Goal: Task Accomplishment & Management: Use online tool/utility

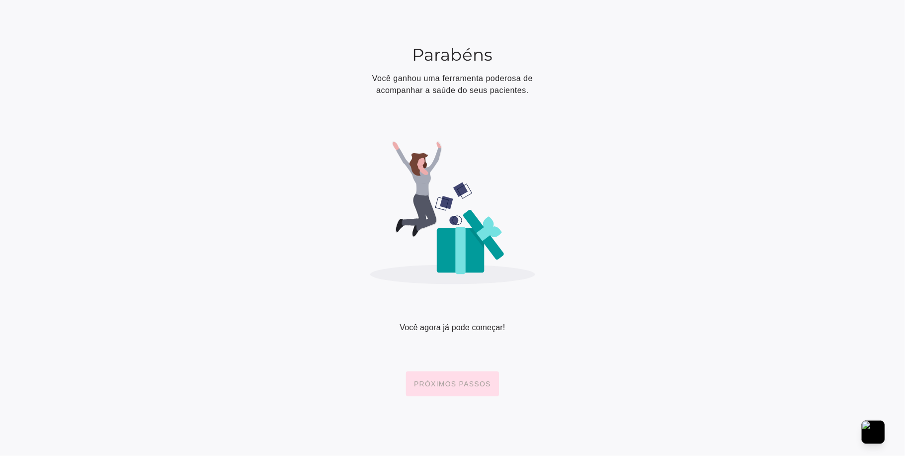
click at [0, 0] on slot "Próximos passos" at bounding box center [0, 0] width 0 height 0
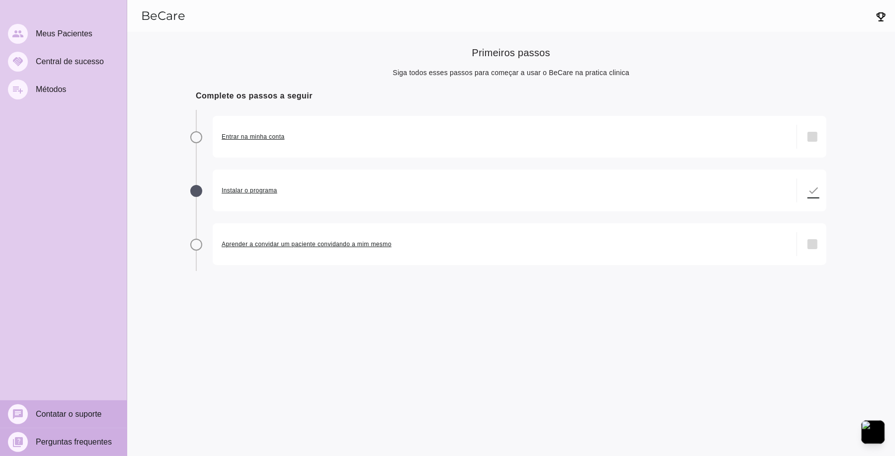
click at [804, 137] on div "Entrar na minha conta done" at bounding box center [520, 137] width 614 height 42
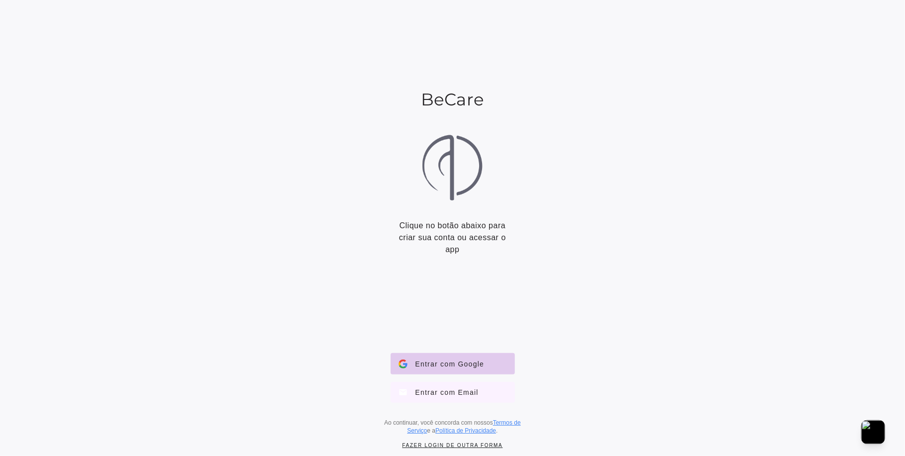
click at [449, 388] on span "Entrar com Email" at bounding box center [443, 392] width 71 height 9
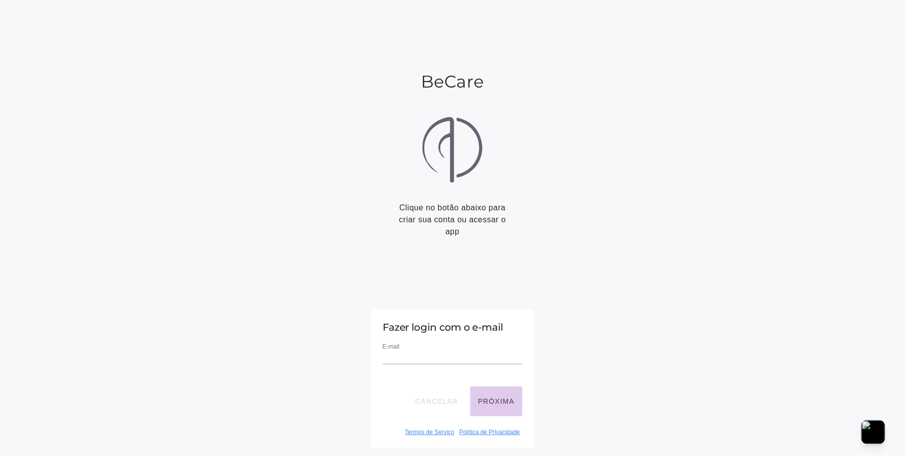
click at [406, 352] on input "email" at bounding box center [453, 357] width 140 height 13
type input "**********"
click at [490, 413] on button "Próxima" at bounding box center [496, 401] width 52 height 30
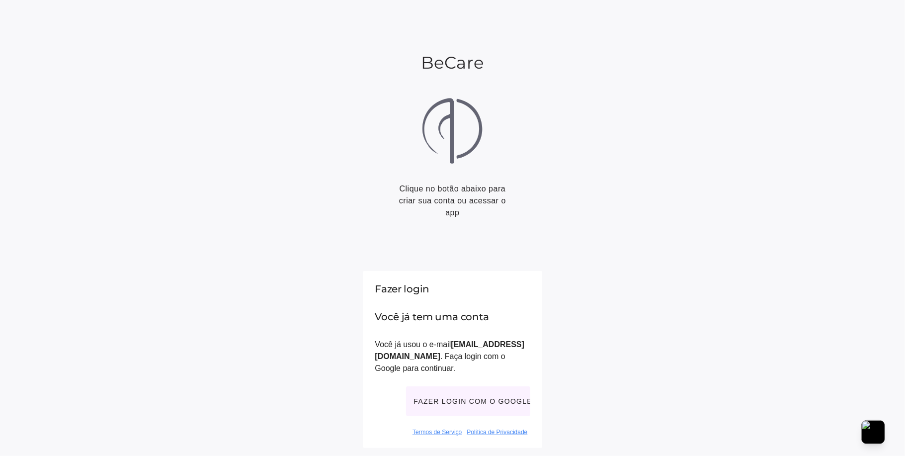
click at [461, 399] on button "Fazer login com o Google" at bounding box center [468, 401] width 124 height 30
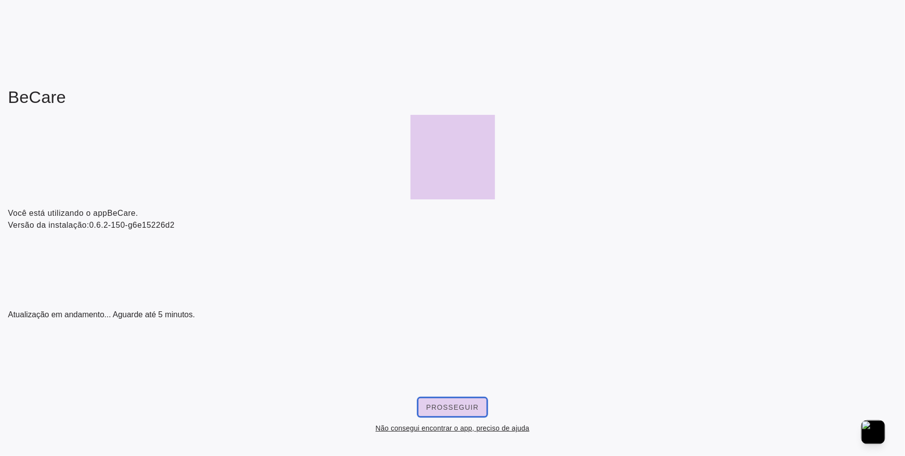
click at [441, 403] on button "Prosseguir" at bounding box center [453, 407] width 69 height 18
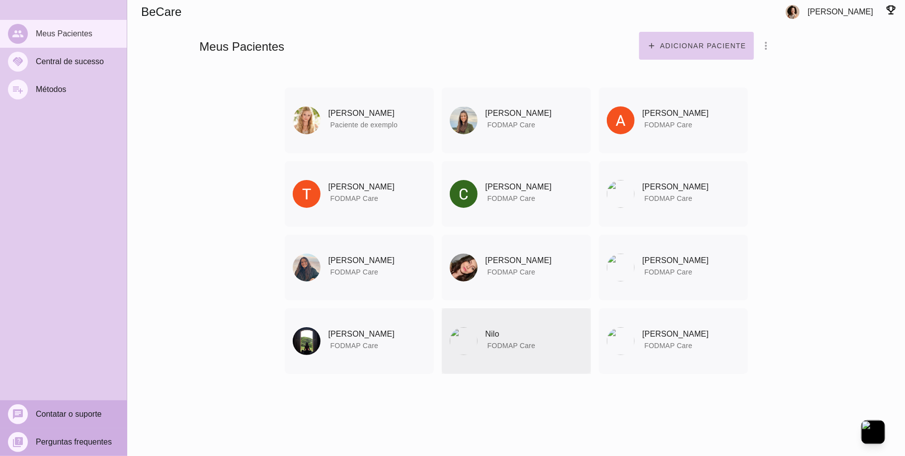
click at [510, 348] on span "FODMAP Care" at bounding box center [512, 345] width 48 height 8
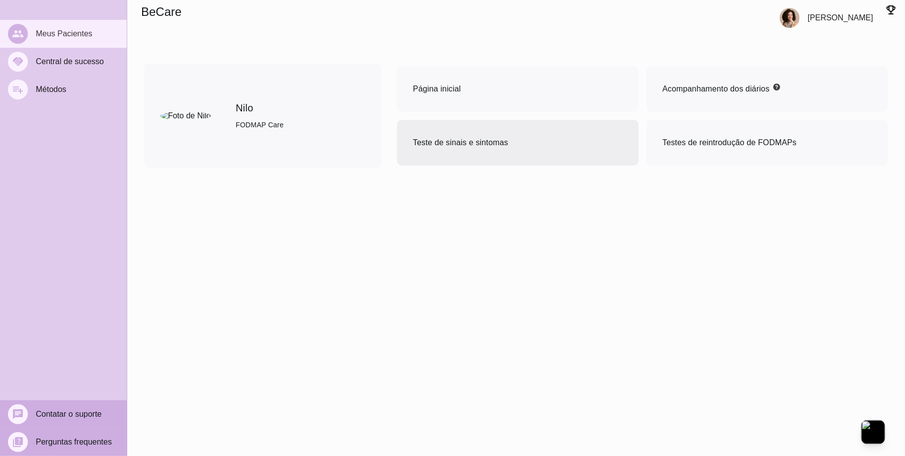
click at [475, 140] on span "Teste de sinais e sintomas" at bounding box center [460, 142] width 95 height 8
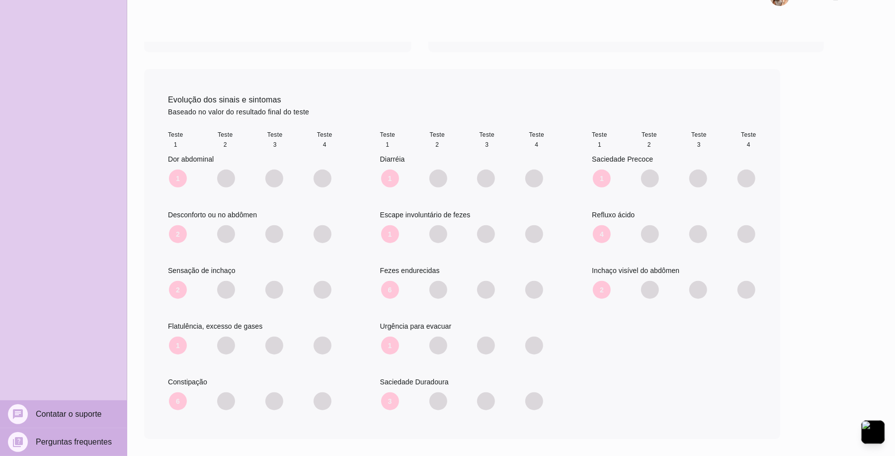
scroll to position [143, 0]
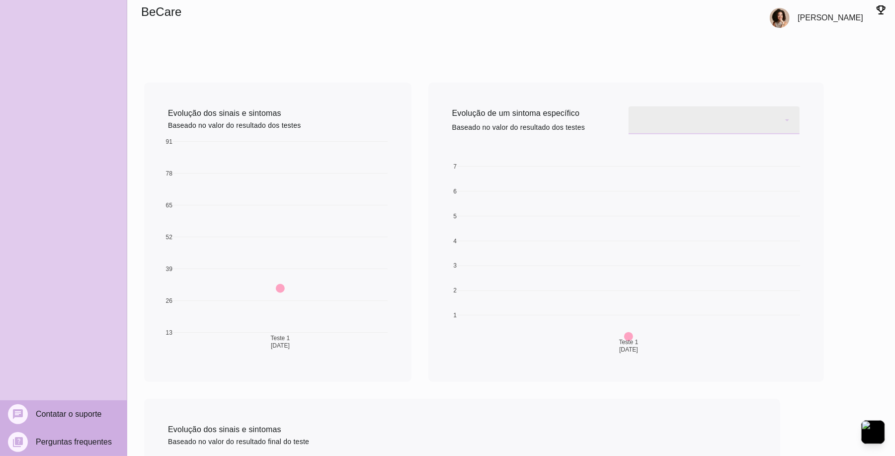
click at [738, 124] on div at bounding box center [714, 120] width 171 height 28
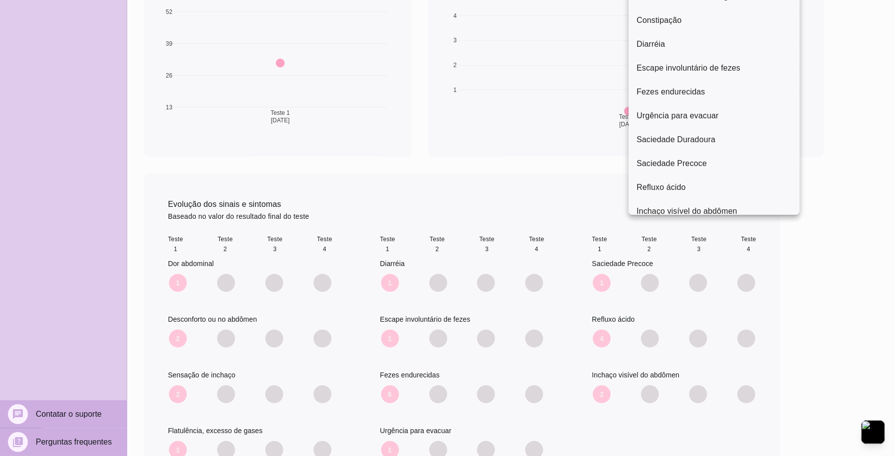
scroll to position [408, 0]
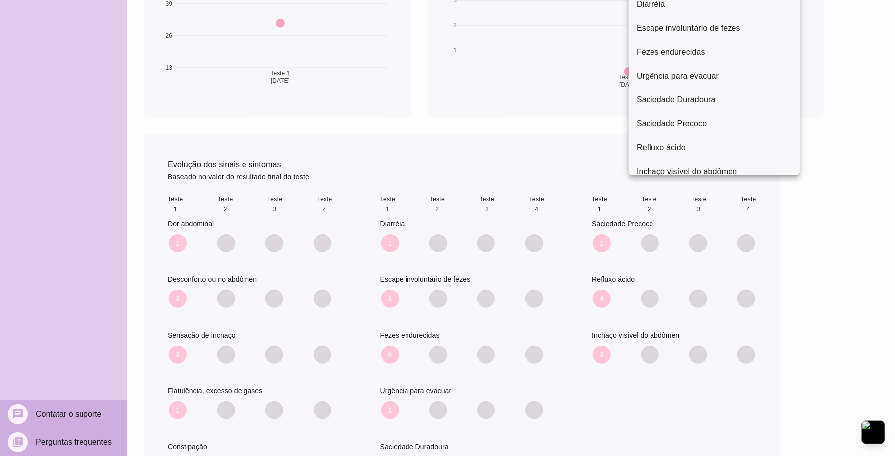
click at [833, 261] on iron-pages "Terapia de Nilo Adicionar arquivo dieta em PDF Materiais para consultar e condu…" at bounding box center [511, 144] width 768 height 753
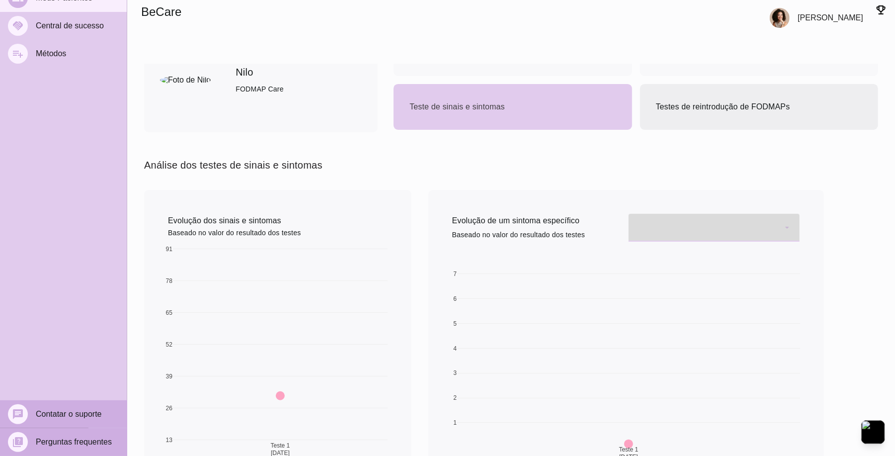
click at [683, 111] on span "Testes de reintrodução de FODMAPs" at bounding box center [723, 106] width 134 height 8
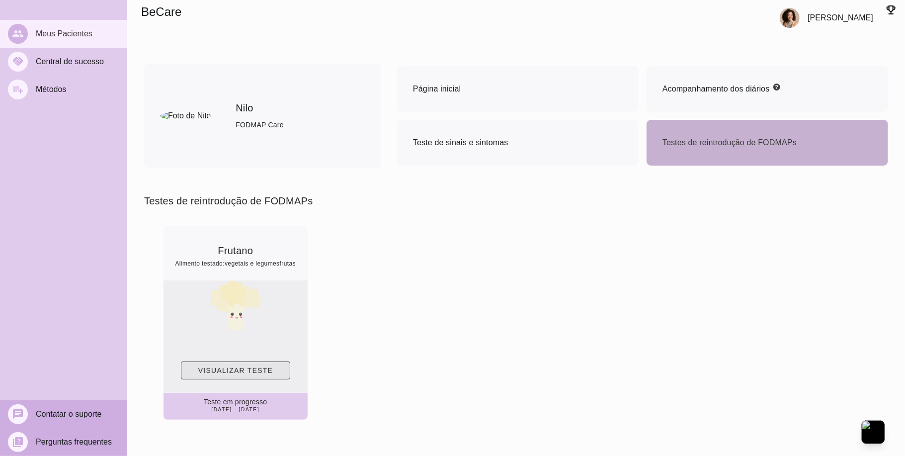
click at [0, 0] on slot "Visualizar teste" at bounding box center [0, 0] width 0 height 0
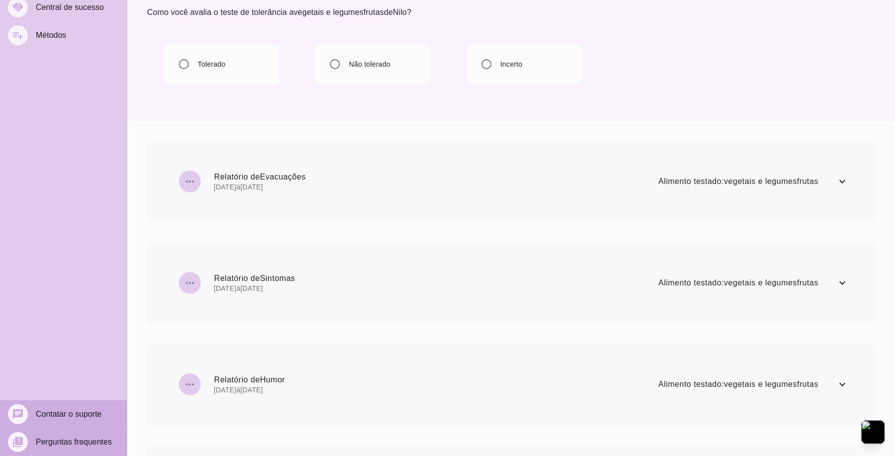
scroll to position [66, 0]
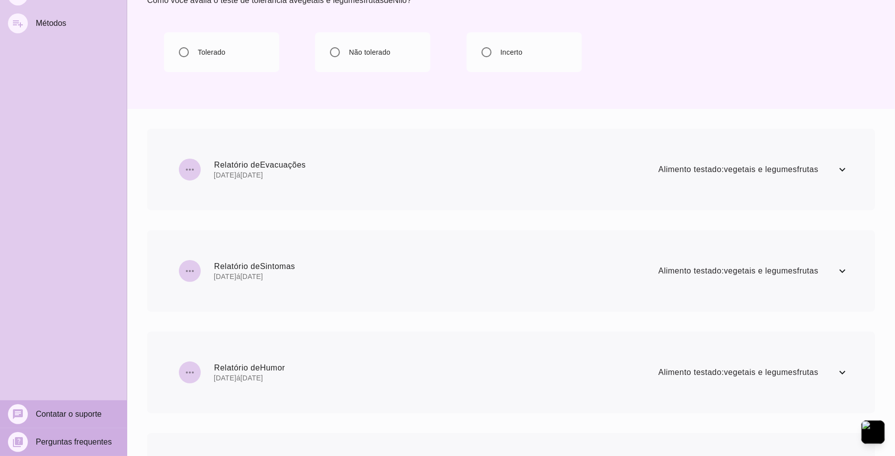
click at [836, 271] on span at bounding box center [843, 271] width 16 height 16
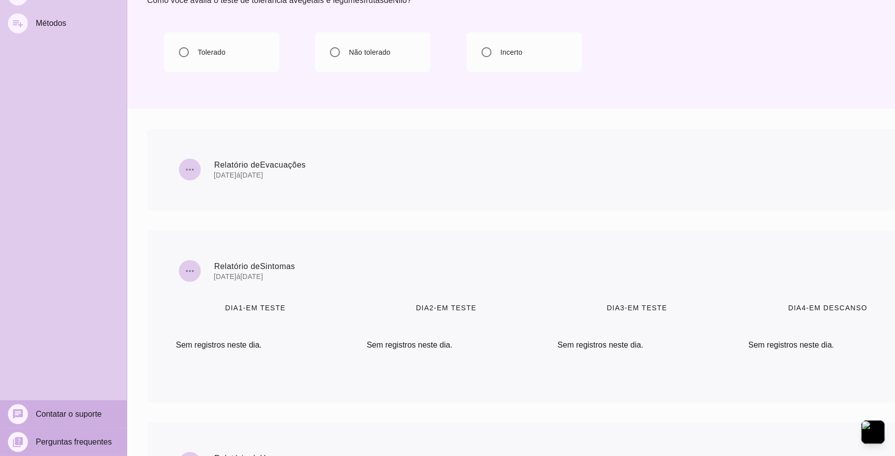
click at [834, 270] on span "more_horiz Relatório de Sintomas 15 de setembro á 21 de setembro Alimento testa…" at bounding box center [727, 271] width 1102 height 36
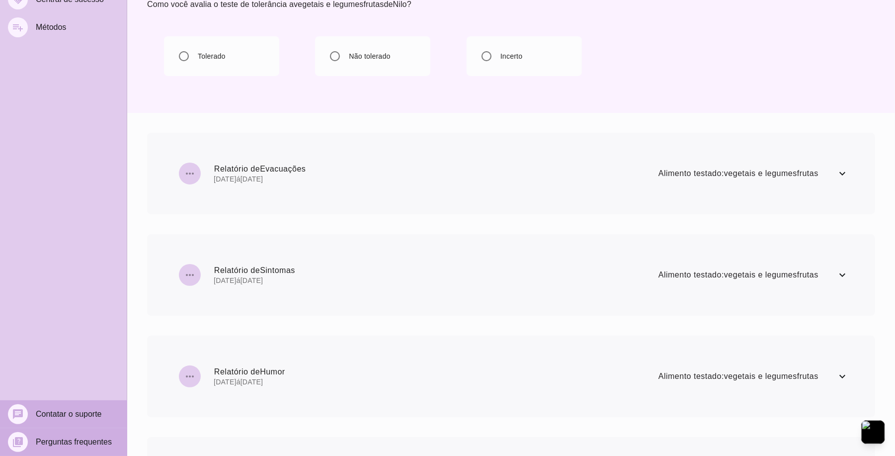
scroll to position [0, 0]
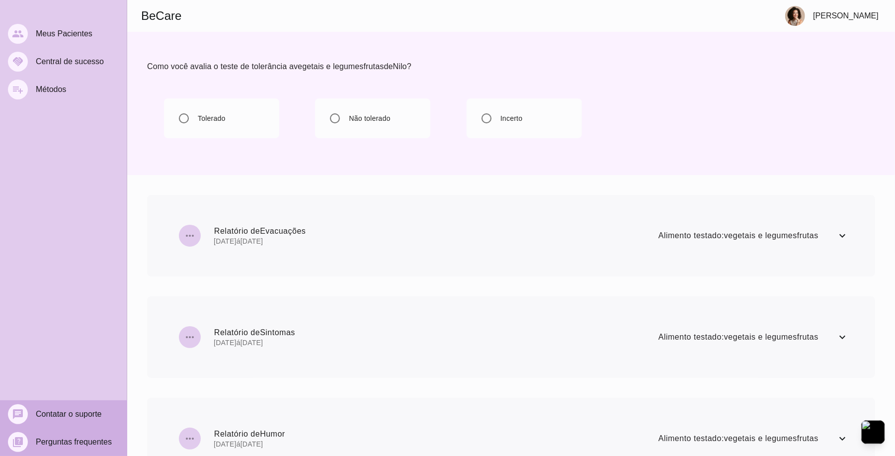
drag, startPoint x: 842, startPoint y: 8, endPoint x: 853, endPoint y: 34, distance: 28.5
click at [853, 34] on mwc-top-app-bar "BeCare Vanessa Como você avalia o teste de tolerância a vegetais e legumes frut…" at bounding box center [511, 290] width 768 height 581
click at [841, 237] on span at bounding box center [843, 236] width 16 height 16
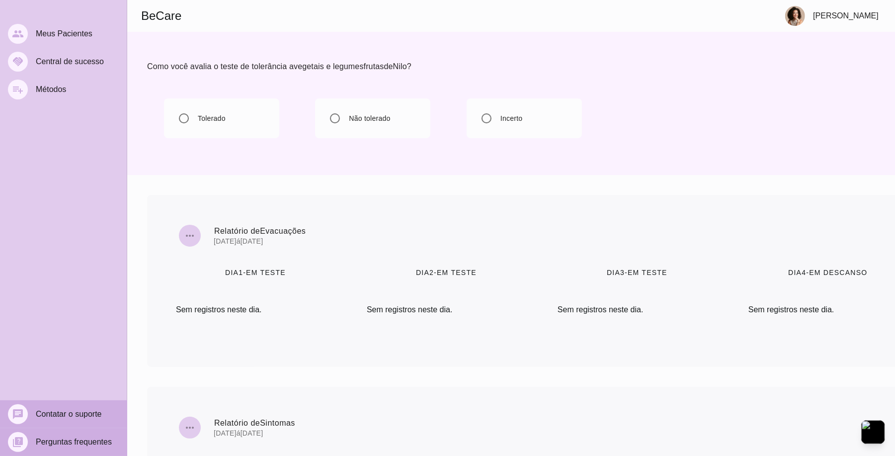
click at [714, 125] on header "Como você avalia o teste de tolerância a vegetais e legumes frutas de Nilo ?" at bounding box center [732, 103] width 1211 height 143
click at [48, 27] on mwc-list-item "people Meus Pacientes" at bounding box center [63, 34] width 127 height 28
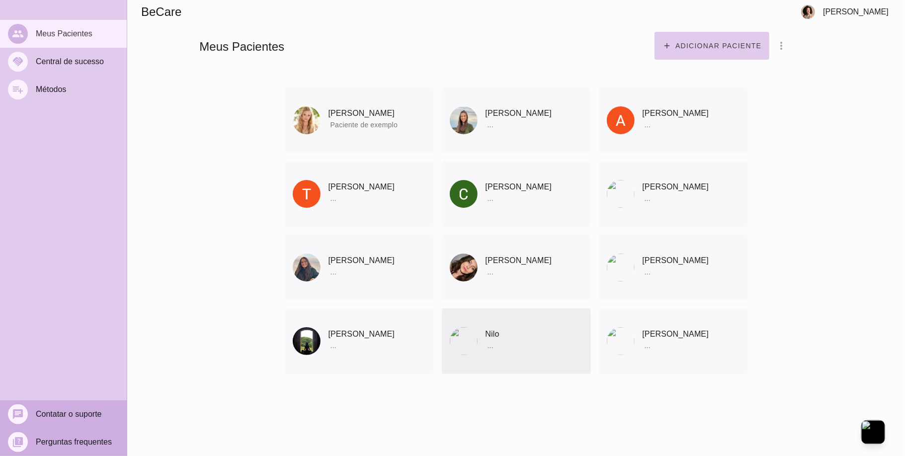
click at [564, 329] on mwc-list-item "Nilo ... Arquivar paciente Quando você finalizar a terapia digital com um pacie…" at bounding box center [516, 341] width 149 height 66
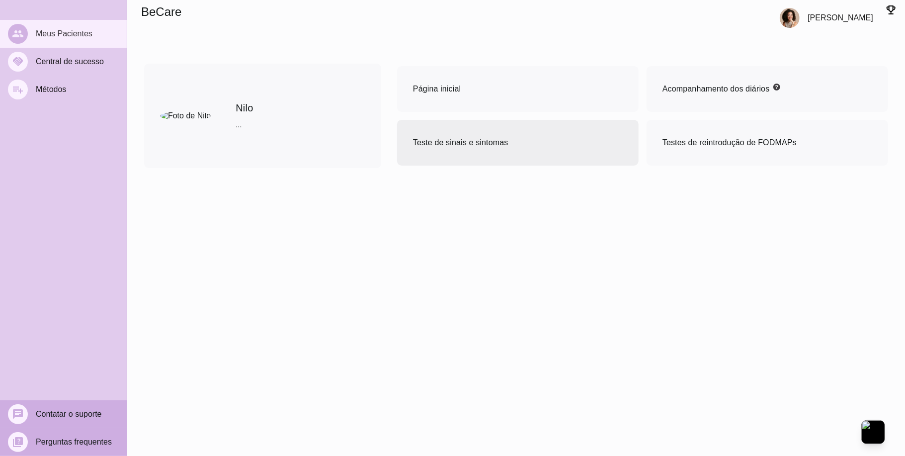
click at [456, 138] on span "Teste de sinais e sintomas" at bounding box center [460, 142] width 95 height 8
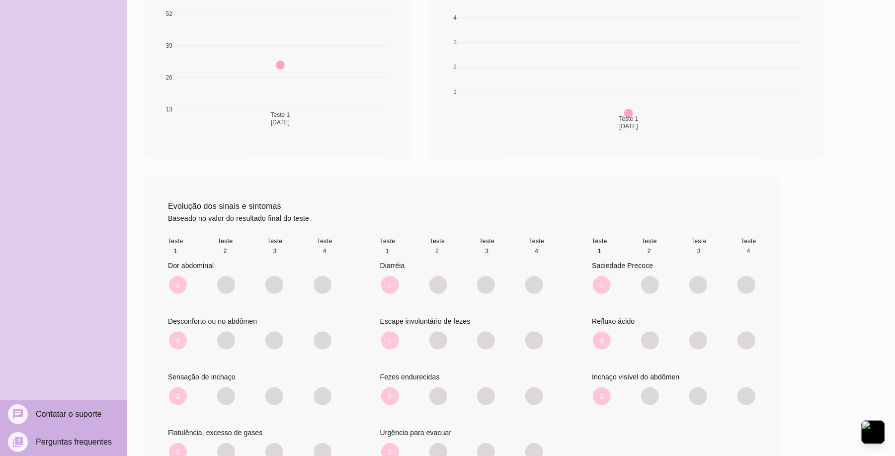
scroll to position [474, 0]
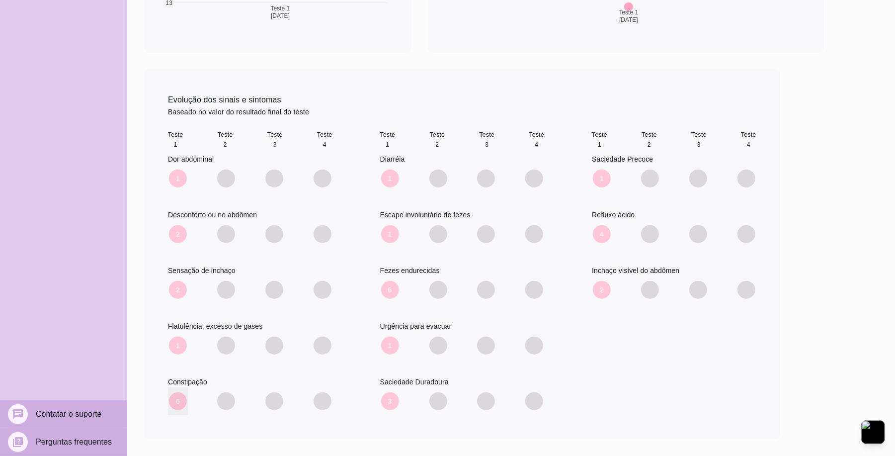
click at [177, 398] on span "6" at bounding box center [178, 401] width 18 height 18
click at [228, 140] on span "Teste 2" at bounding box center [225, 140] width 15 height 20
click at [227, 136] on span "Teste 2" at bounding box center [225, 140] width 15 height 20
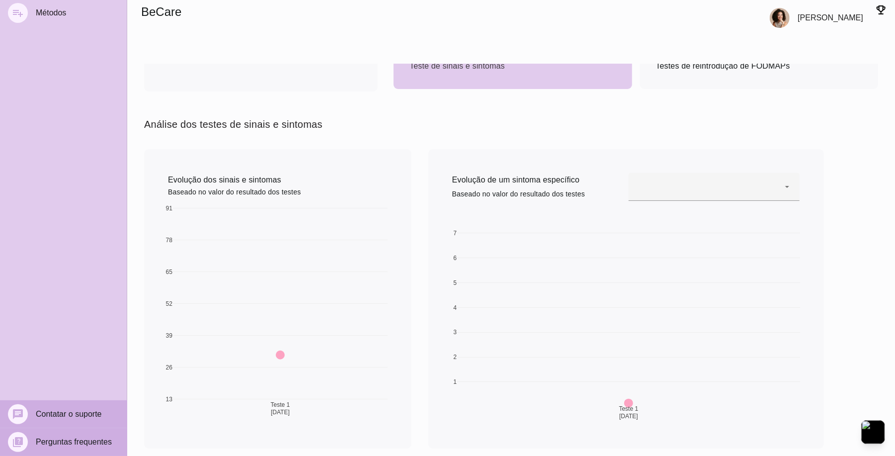
scroll to position [0, 0]
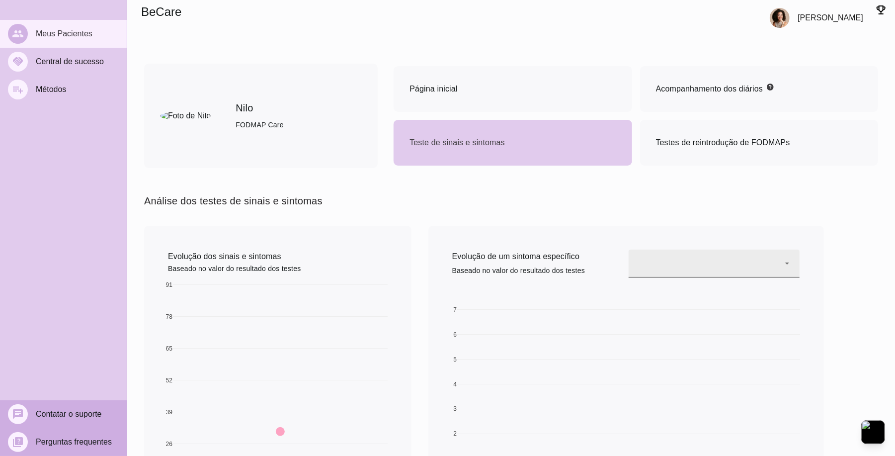
click at [793, 261] on div at bounding box center [714, 264] width 171 height 28
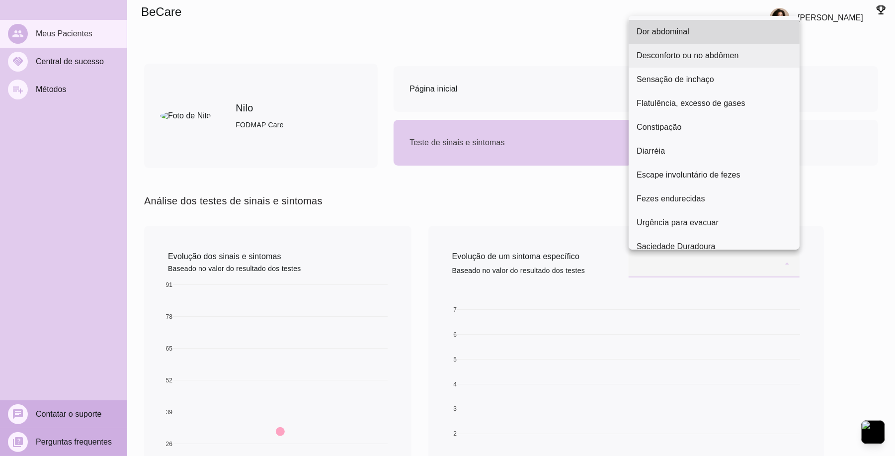
click at [0, 0] on slot "Desconforto ou no abdômen" at bounding box center [0, 0] width 0 height 0
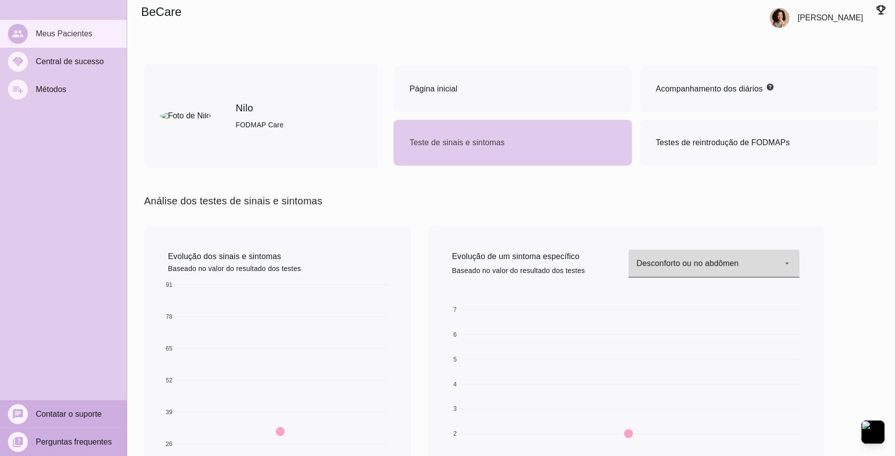
click at [780, 264] on div "Desconforto ou no abdômen" at bounding box center [714, 264] width 171 height 28
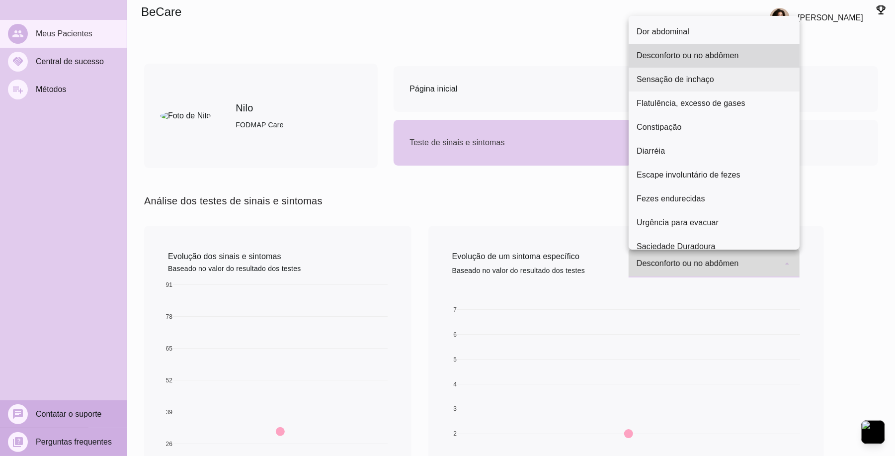
click at [0, 0] on slot "Sensação de inchaço" at bounding box center [0, 0] width 0 height 0
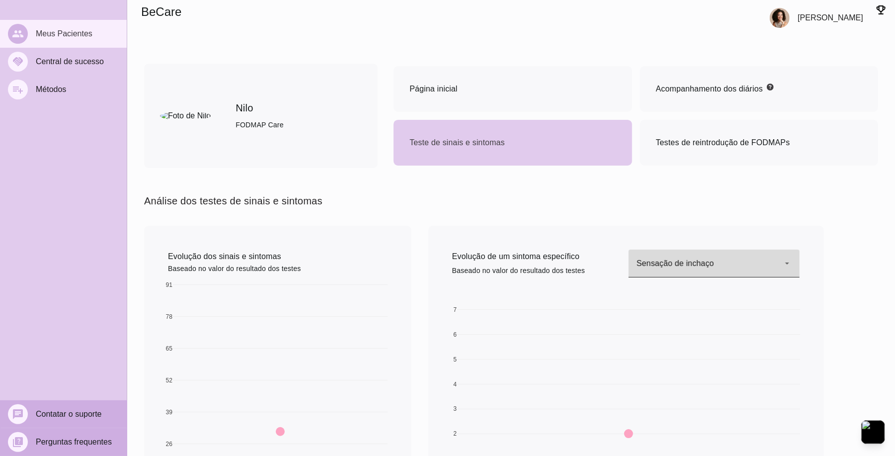
click at [728, 263] on div "Sensação de inchaço" at bounding box center [714, 264] width 171 height 28
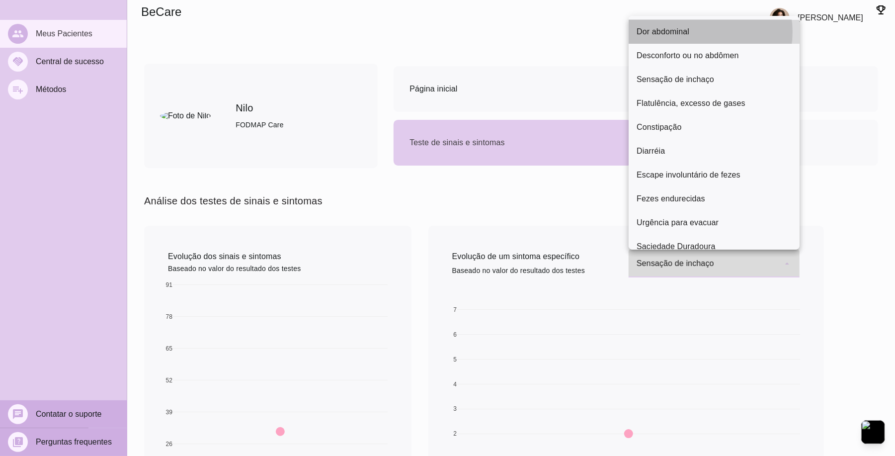
click at [0, 0] on slot "Dor abdominal" at bounding box center [0, 0] width 0 height 0
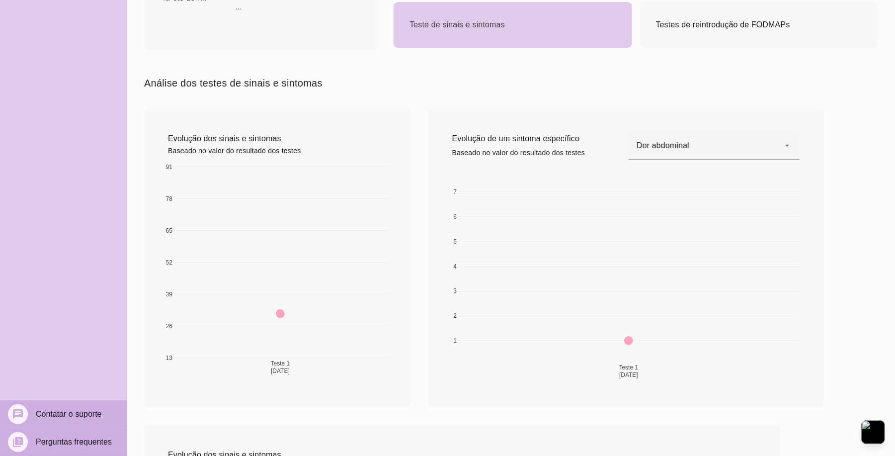
scroll to position [199, 0]
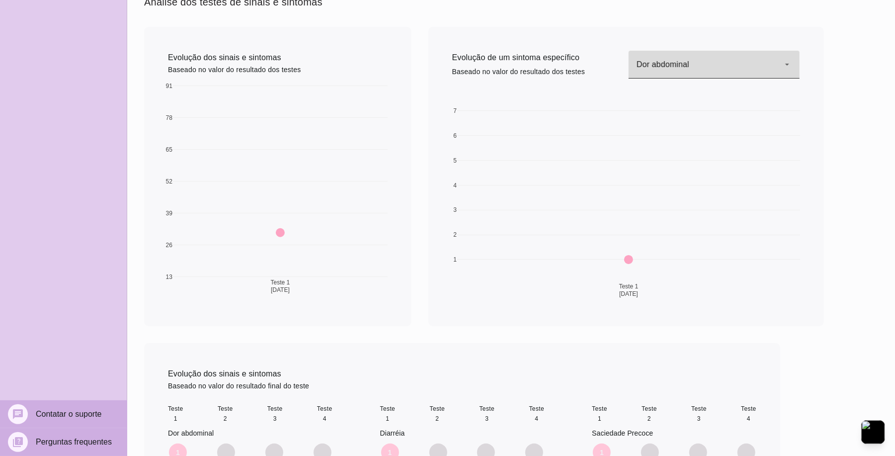
click at [663, 57] on div "Dor abdominal" at bounding box center [714, 65] width 171 height 28
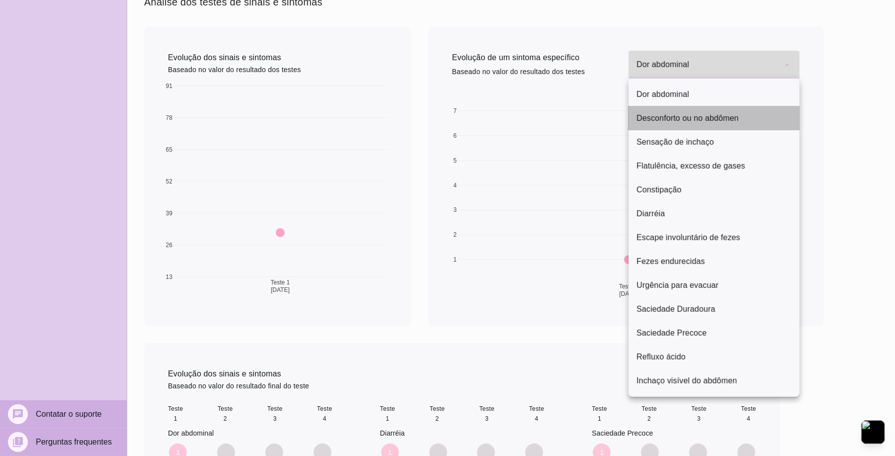
click at [0, 0] on slot "Desconforto ou no abdômen" at bounding box center [0, 0] width 0 height 0
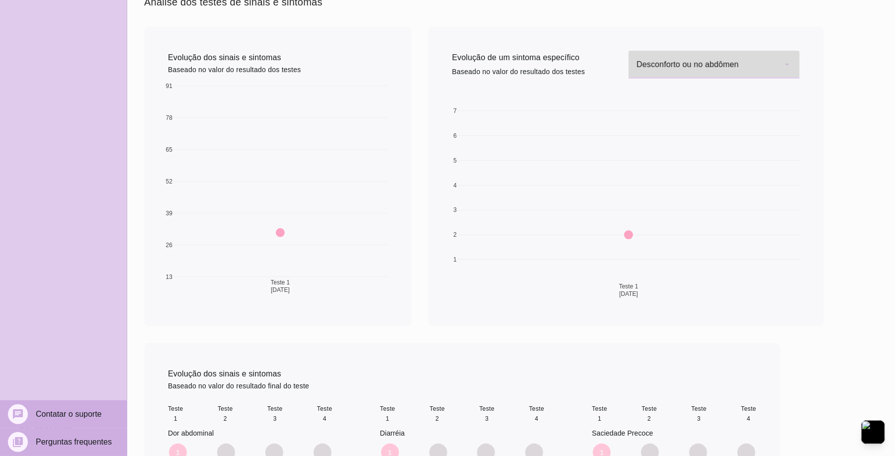
click at [712, 67] on div "Desconforto ou no abdômen" at bounding box center [714, 65] width 171 height 28
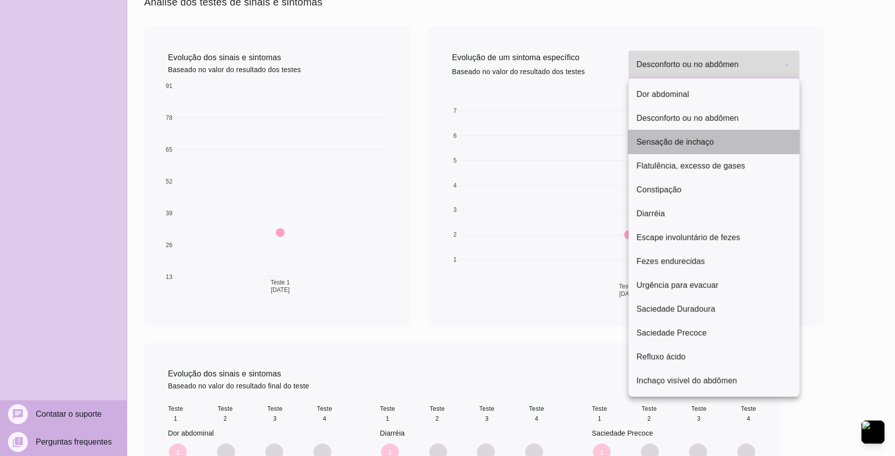
click at [700, 136] on span "Sensação de inchaço" at bounding box center [676, 142] width 78 height 12
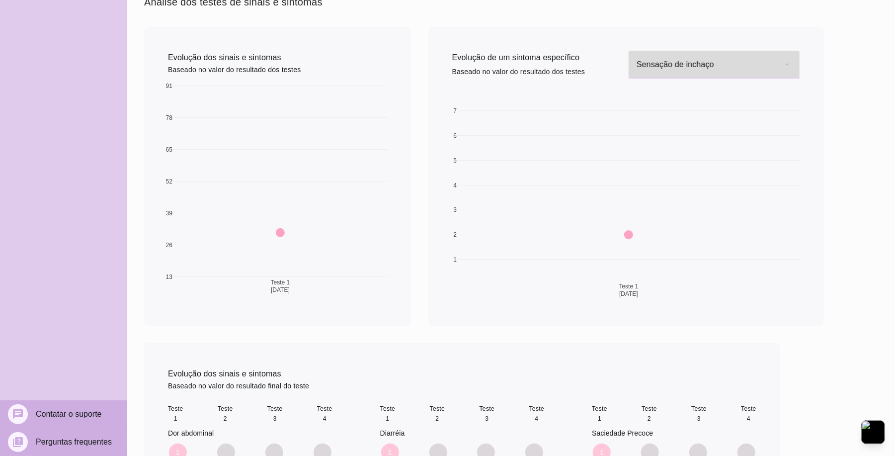
click at [683, 64] on div "Sensação de inchaço" at bounding box center [714, 65] width 171 height 28
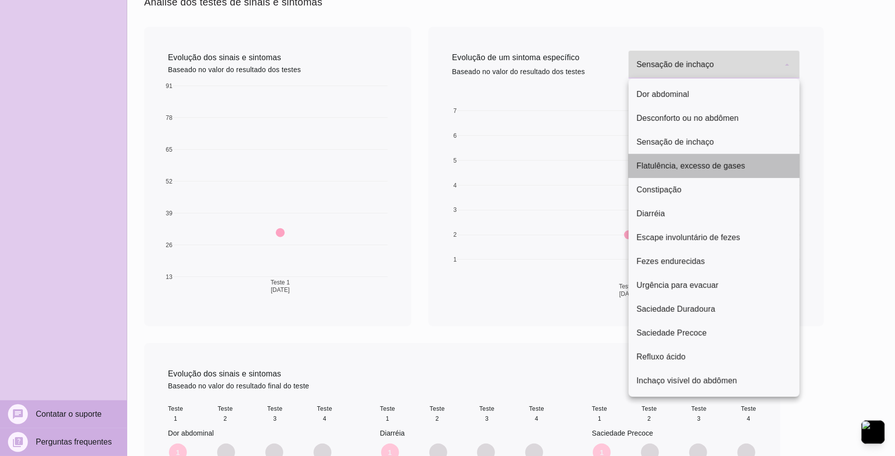
click at [0, 0] on slot "Flatulência, excesso de gases" at bounding box center [0, 0] width 0 height 0
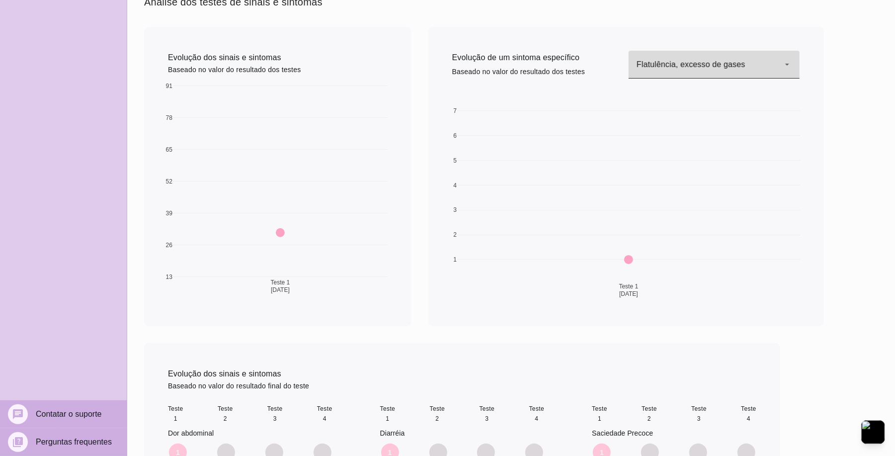
click at [698, 66] on div "Flatulência, excesso de gases" at bounding box center [714, 65] width 171 height 28
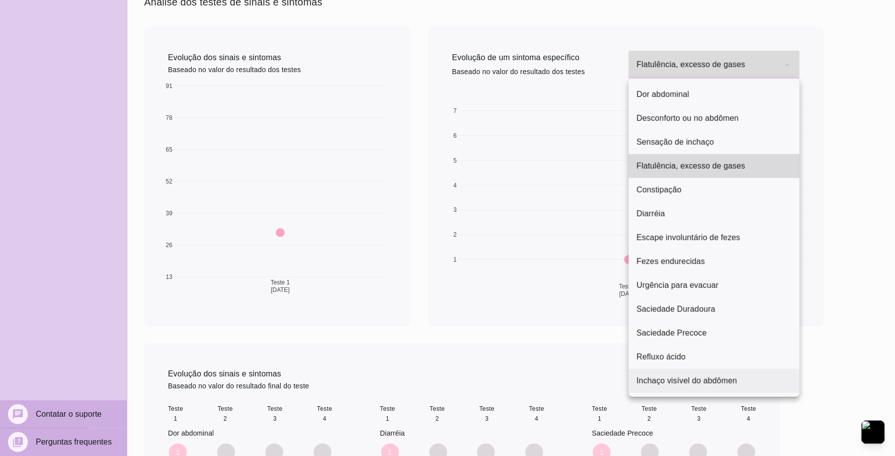
click at [0, 0] on slot "Inchaço visível do abdômen" at bounding box center [0, 0] width 0 height 0
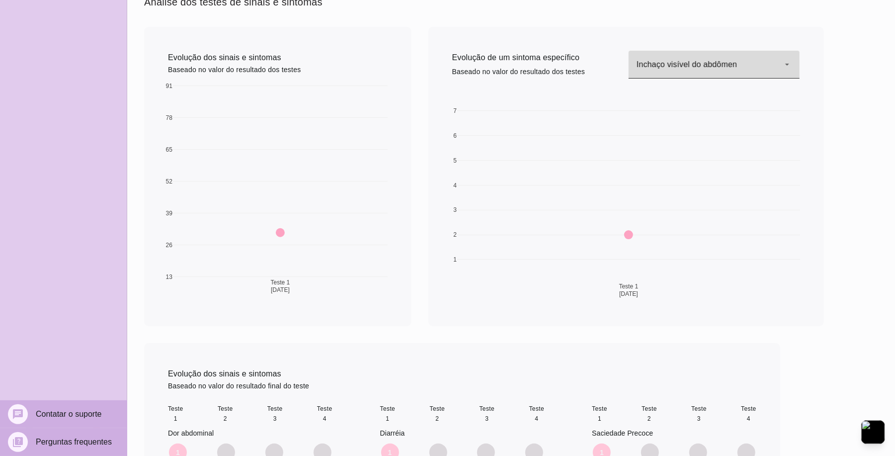
click at [671, 72] on div "Inchaço visível do abdômen" at bounding box center [714, 65] width 171 height 28
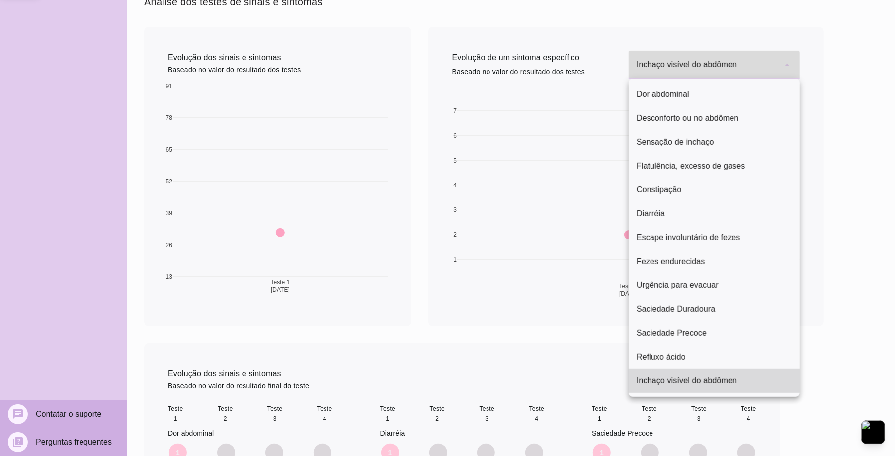
drag, startPoint x: 671, startPoint y: 72, endPoint x: 657, endPoint y: 189, distance: 118.7
click at [0, 0] on slot "Constipação" at bounding box center [0, 0] width 0 height 0
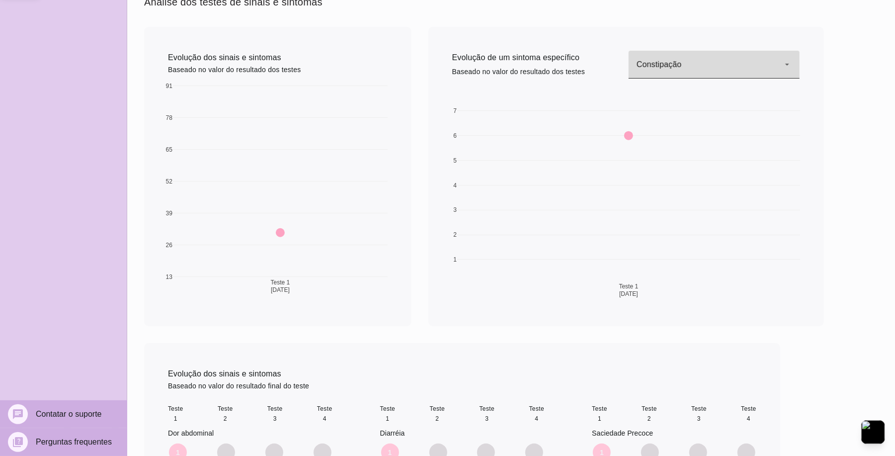
click at [686, 64] on div "Constipação" at bounding box center [714, 65] width 171 height 28
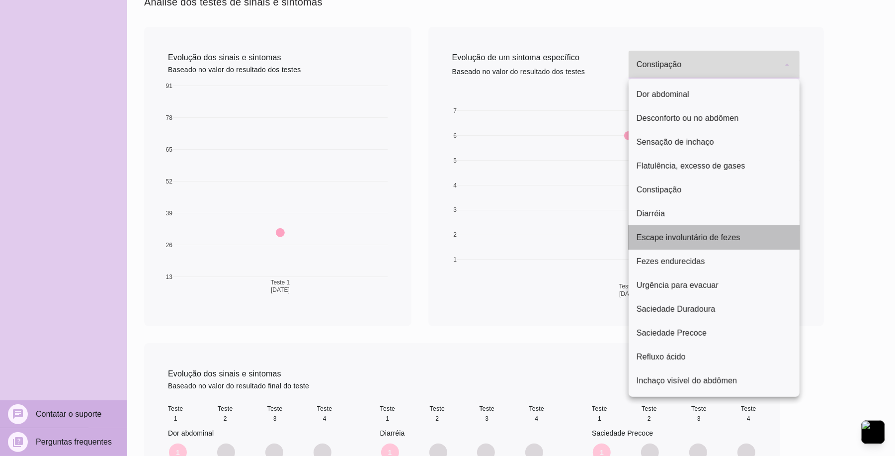
click at [0, 0] on slot "Escape involuntário de fezes" at bounding box center [0, 0] width 0 height 0
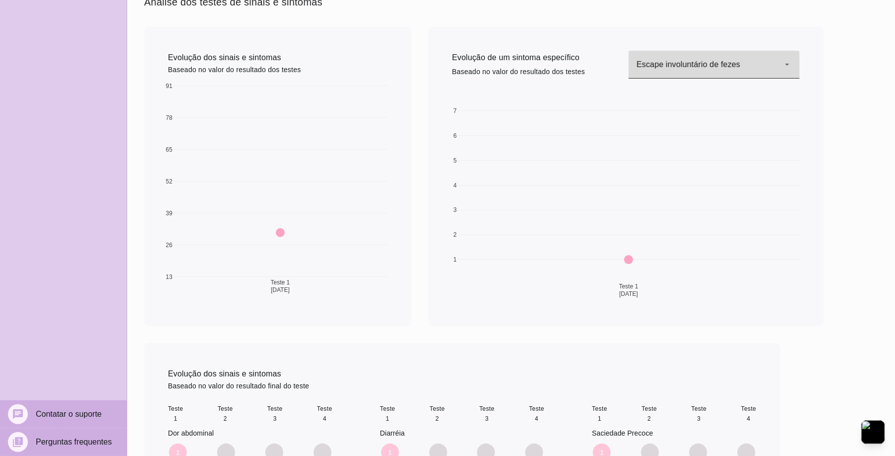
click at [706, 58] on div "Escape involuntário de fezes" at bounding box center [714, 65] width 171 height 28
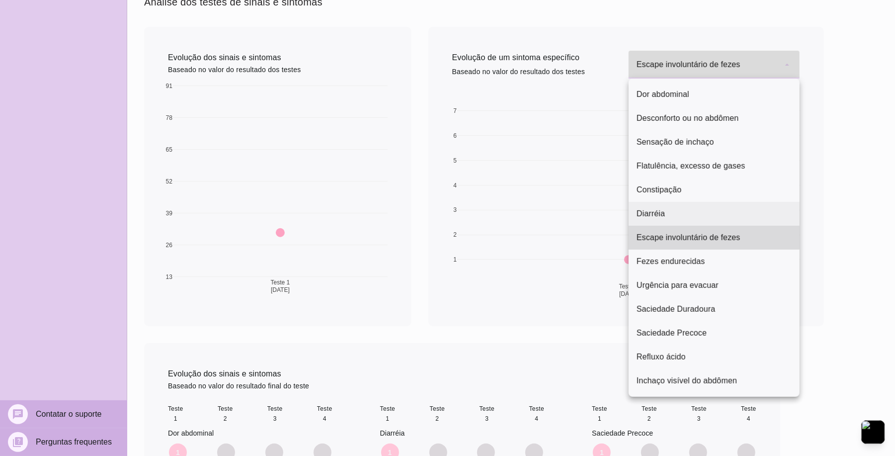
click at [0, 0] on slot "Diarréia" at bounding box center [0, 0] width 0 height 0
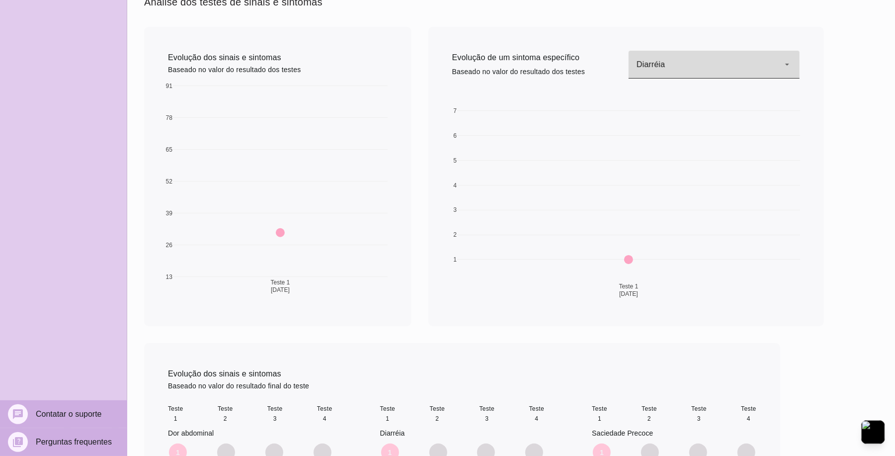
click at [690, 56] on div "Diarréia" at bounding box center [714, 65] width 171 height 28
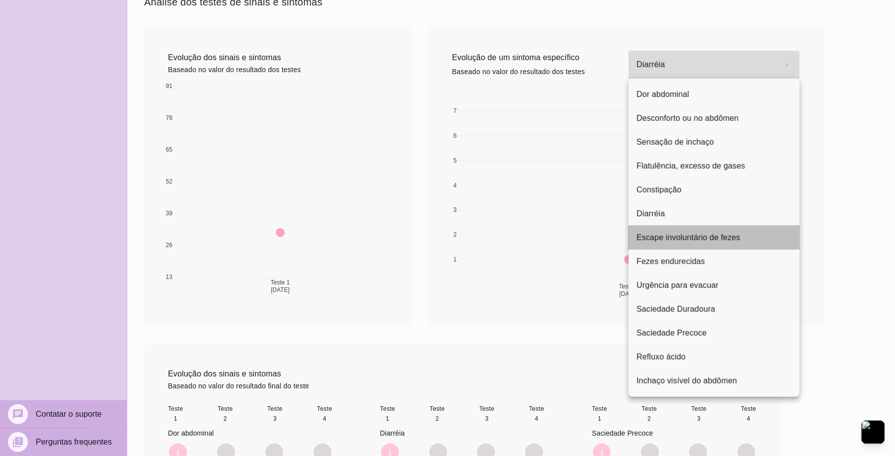
click at [0, 0] on slot "Escape involuntário de fezes" at bounding box center [0, 0] width 0 height 0
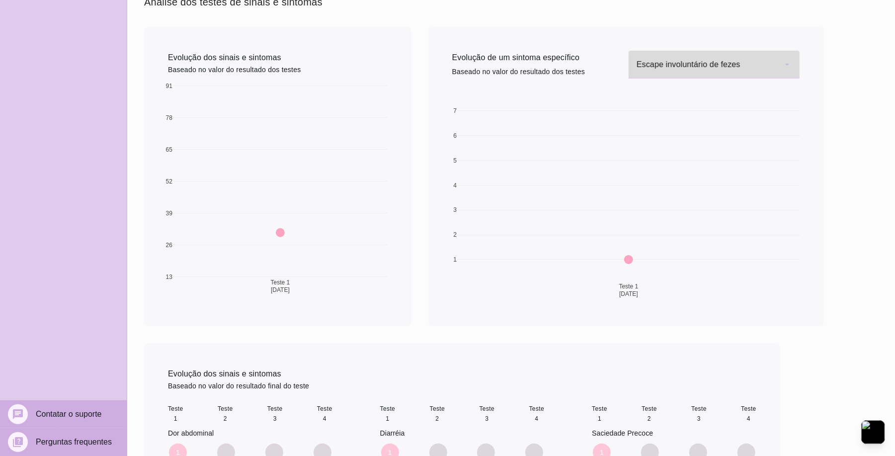
click at [668, 66] on div "Escape involuntário de fezes" at bounding box center [714, 65] width 171 height 28
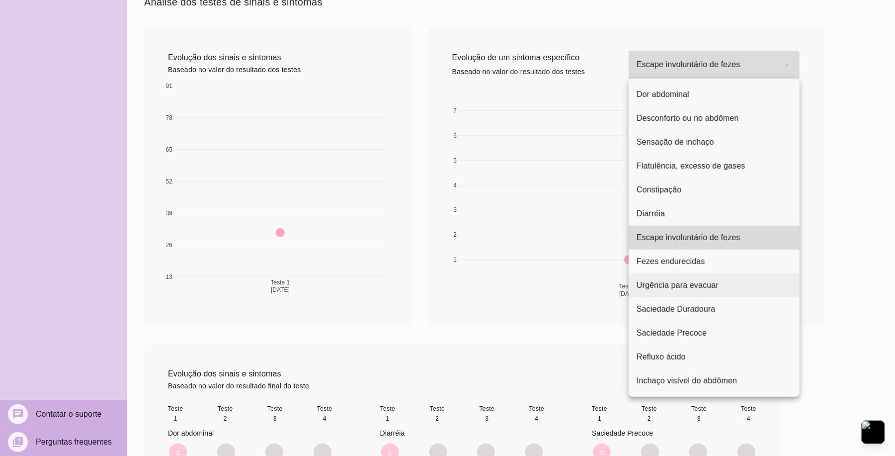
click at [0, 0] on slot "Urgência para evacuar" at bounding box center [0, 0] width 0 height 0
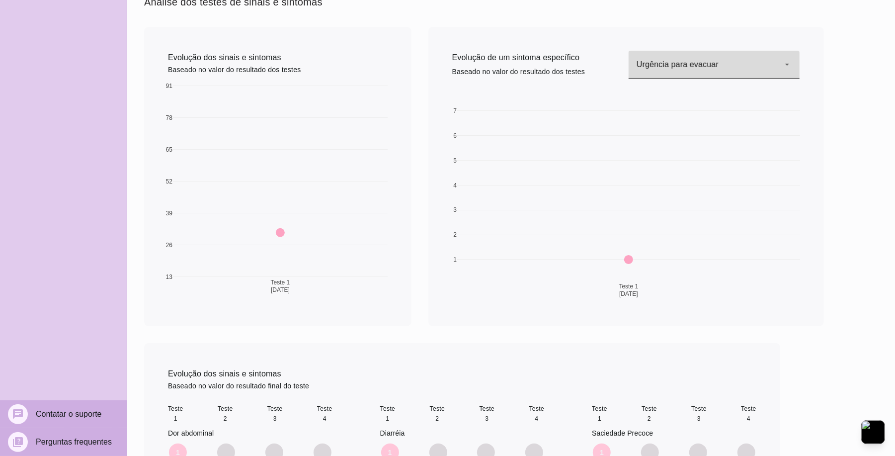
click at [693, 70] on div "Urgência para evacuar" at bounding box center [714, 65] width 171 height 28
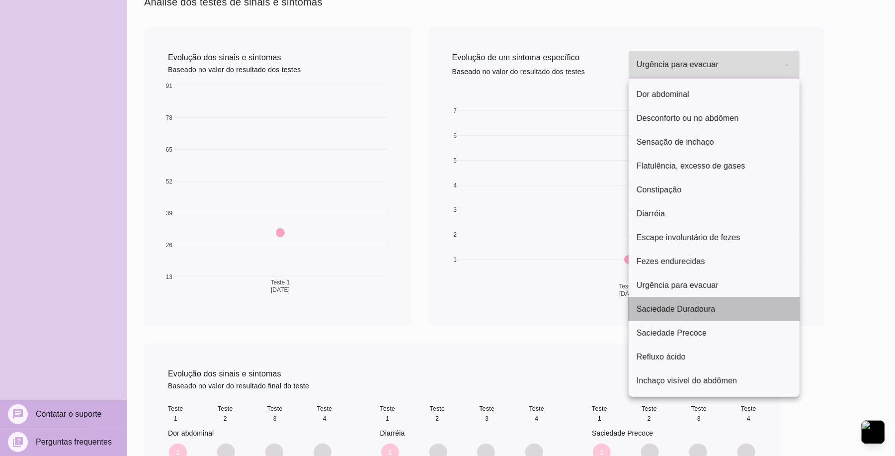
click at [0, 0] on slot "Saciedade Duradoura" at bounding box center [0, 0] width 0 height 0
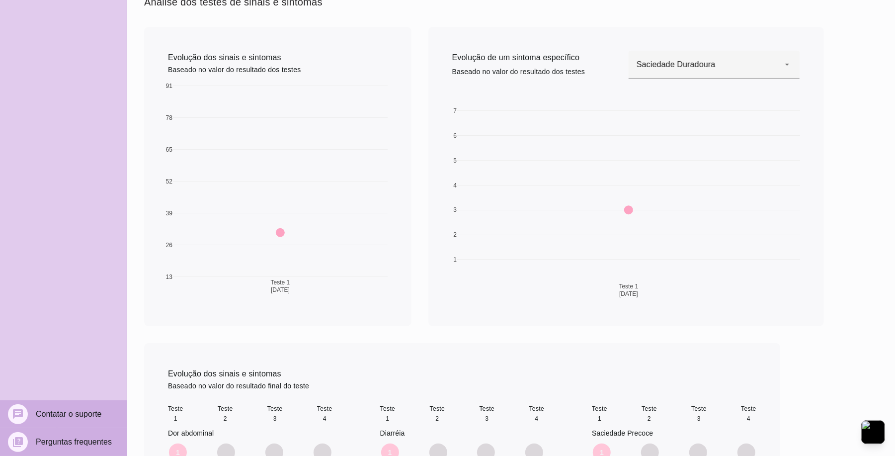
click at [696, 49] on div "Evolução de um sintoma específico Baseado no valor do resultado dos testes Dor …" at bounding box center [626, 176] width 396 height 299
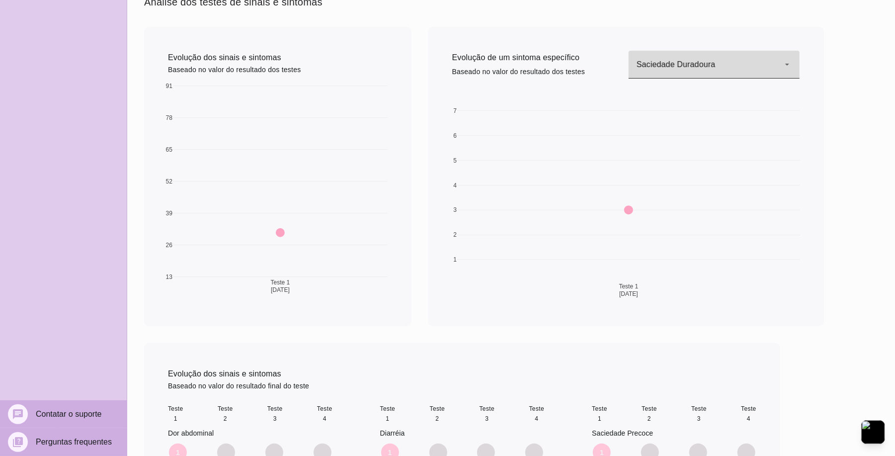
click at [696, 58] on div "Saciedade Duradoura" at bounding box center [714, 65] width 171 height 28
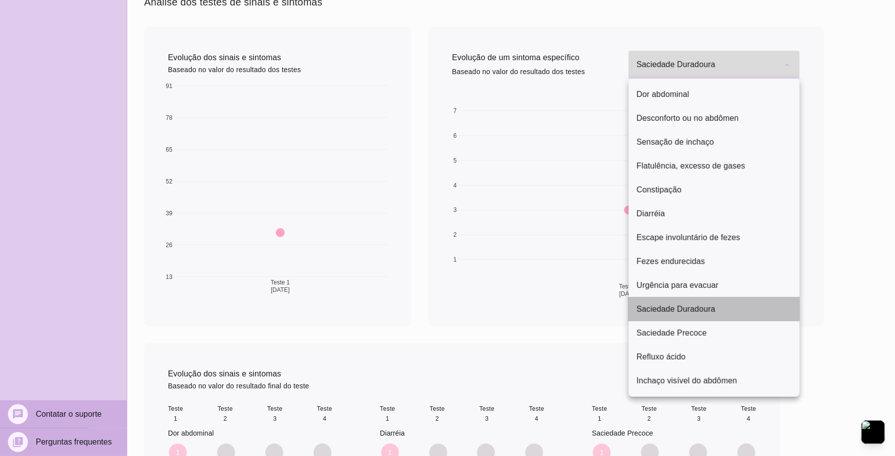
click at [0, 0] on slot "Saciedade Duradoura" at bounding box center [0, 0] width 0 height 0
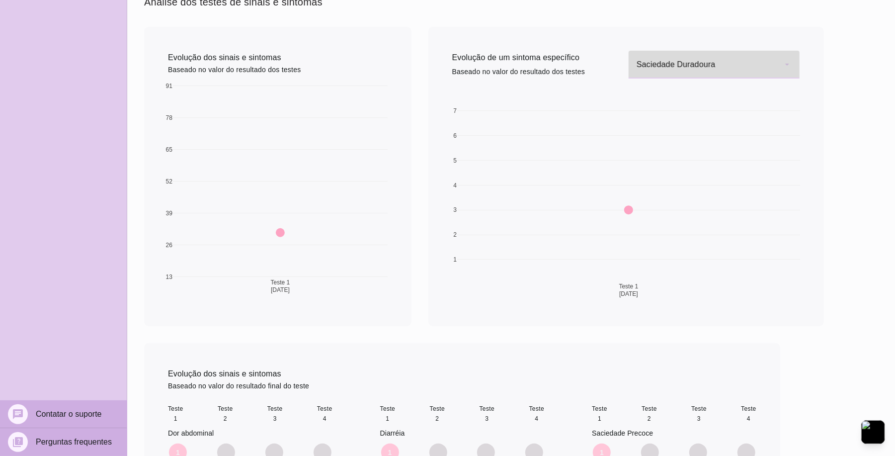
click at [710, 58] on div "Saciedade Duradoura" at bounding box center [714, 65] width 171 height 28
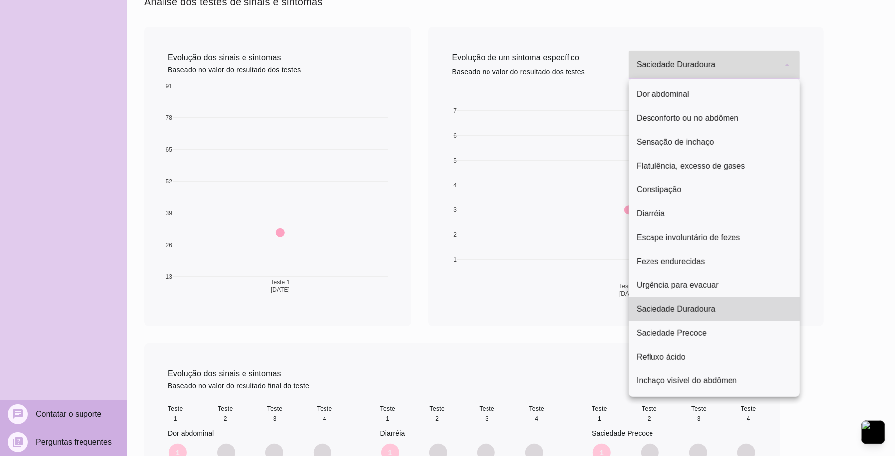
click at [0, 0] on slot "Saciedade Duradoura" at bounding box center [0, 0] width 0 height 0
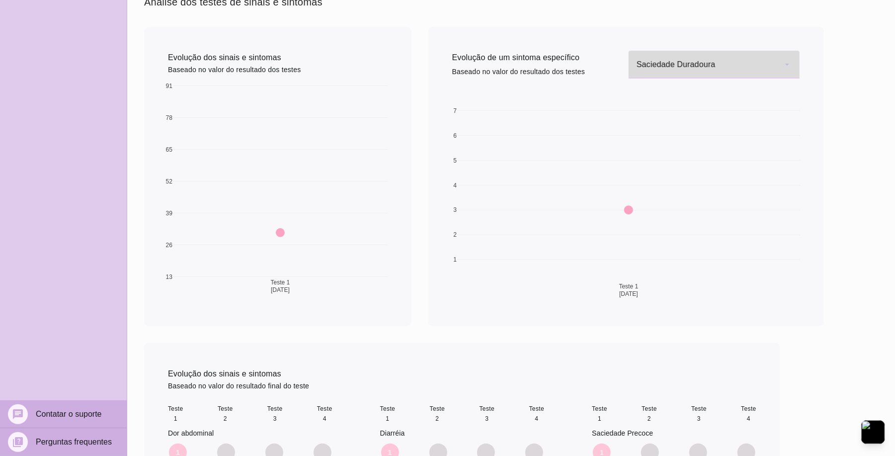
click at [702, 67] on div "Saciedade Duradoura" at bounding box center [714, 65] width 171 height 28
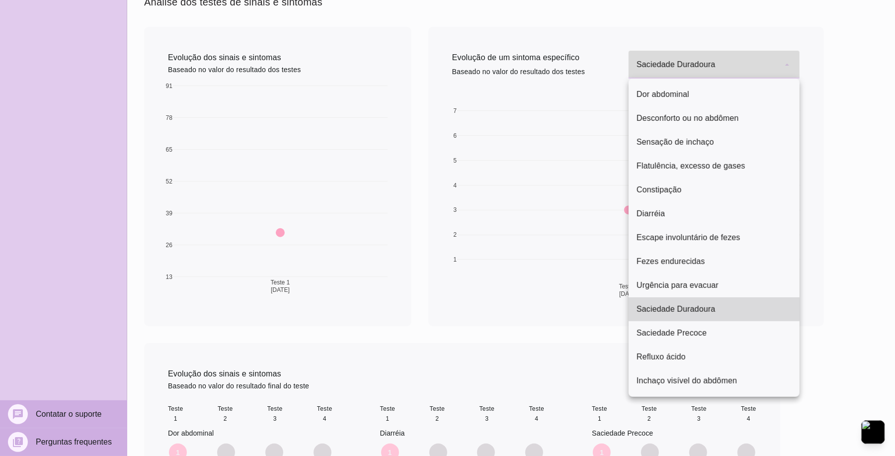
click at [0, 0] on slot "Saciedade Duradoura" at bounding box center [0, 0] width 0 height 0
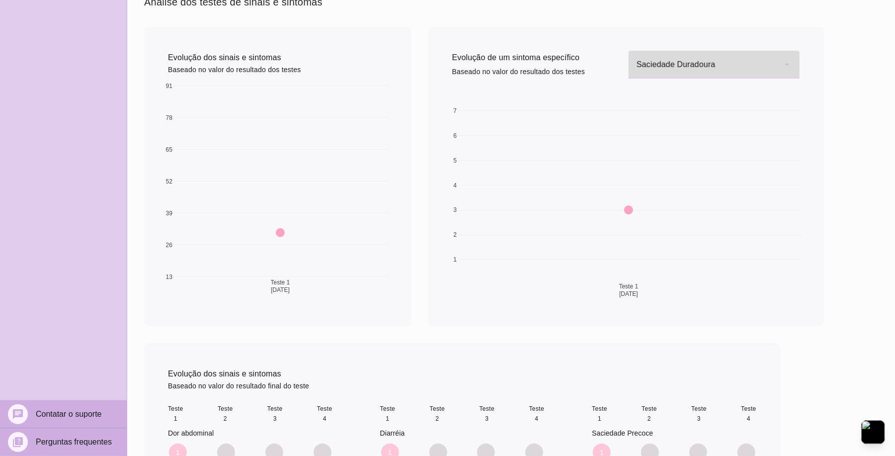
click at [733, 71] on div "Saciedade Duradoura" at bounding box center [714, 65] width 171 height 28
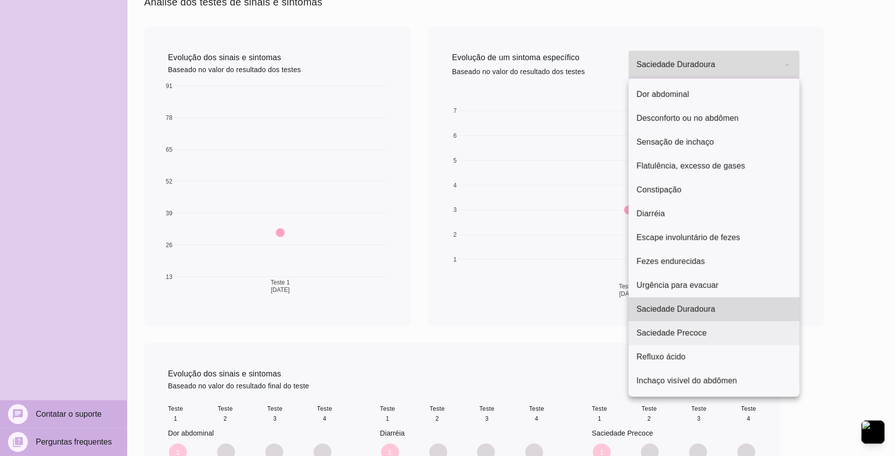
click at [0, 0] on slot "Saciedade Precoce" at bounding box center [0, 0] width 0 height 0
